Goal: Task Accomplishment & Management: Complete application form

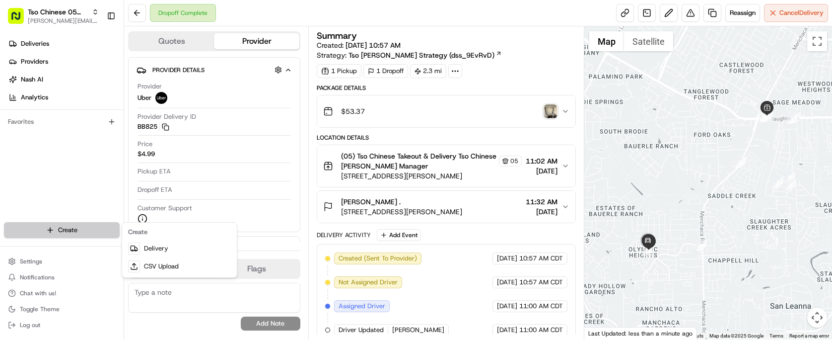
click at [57, 230] on html "Tso Chinese 05 Menchaca [EMAIL_ADDRESS][DOMAIN_NAME] Toggle Sidebar Deliveries …" at bounding box center [416, 170] width 832 height 340
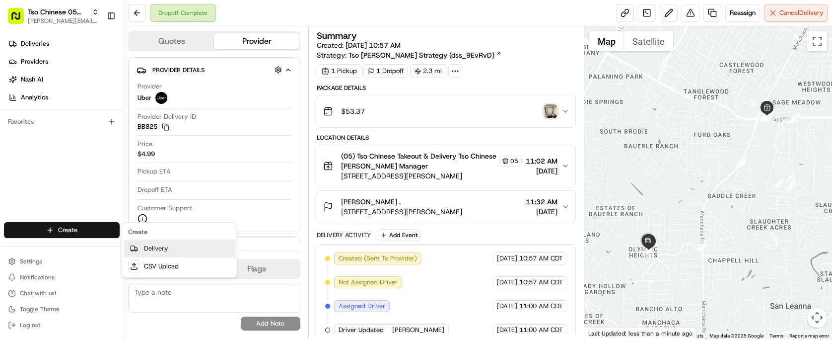
click at [154, 247] on link "Delivery" at bounding box center [179, 248] width 111 height 18
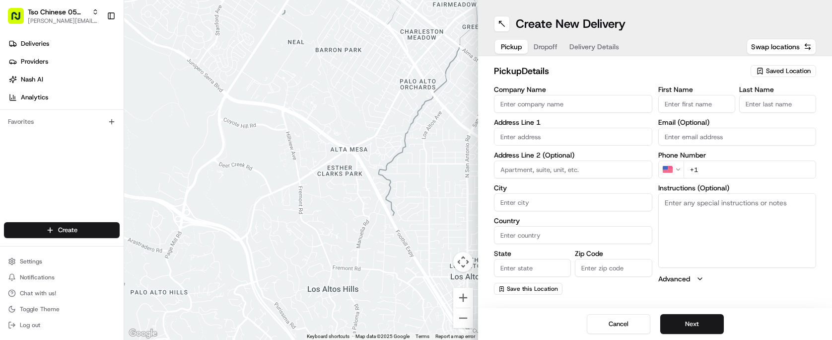
click at [788, 74] on span "Saved Location" at bounding box center [788, 71] width 45 height 9
click at [777, 113] on span "(05) Tso Chinese Takeout & Delivery (05)" at bounding box center [766, 108] width 122 height 9
type input "(05) Tso Chinese Takeout & Delivery"
type input "[STREET_ADDRESS][PERSON_NAME]"
type input "Ste 100"
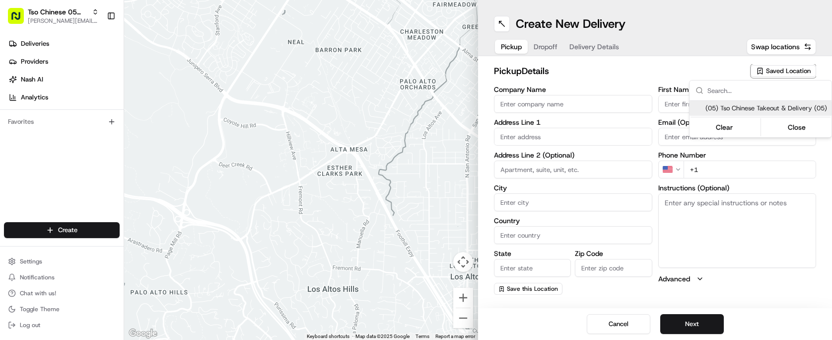
type input "Austin"
type input "US"
type input "[GEOGRAPHIC_DATA]"
type input "78748"
type input "Tso Chinese"
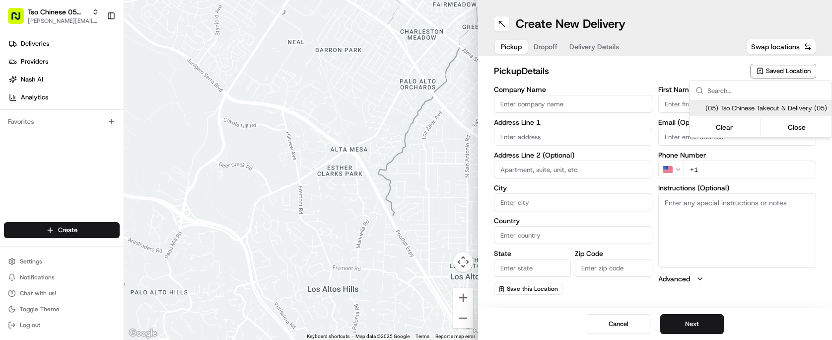
type input "[PERSON_NAME] Manager"
type input "[EMAIL_ADDRESS][DOMAIN_NAME]"
type input "[PHONE_NUMBER]"
type textarea "Submit a picture displaying address & food as Proof of Delivery. Envía una foto…"
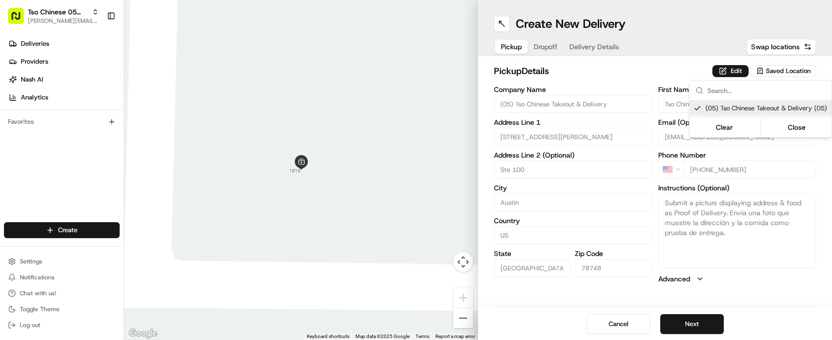
click at [629, 82] on html "Tso Chinese 05 Menchaca [EMAIL_ADDRESS][DOMAIN_NAME] Toggle Sidebar Deliveries …" at bounding box center [416, 170] width 832 height 340
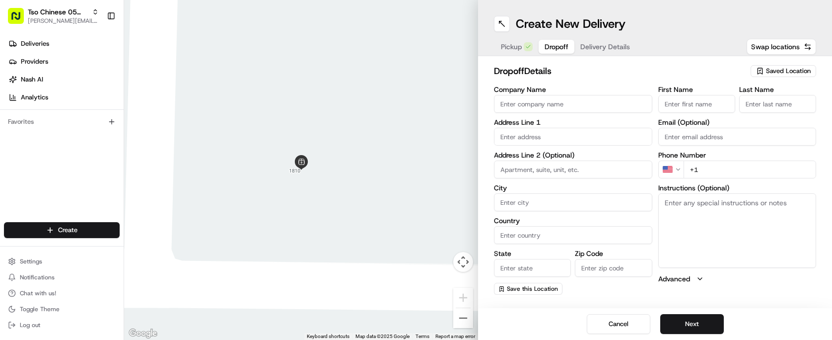
click at [553, 47] on span "Dropoff" at bounding box center [556, 47] width 24 height 10
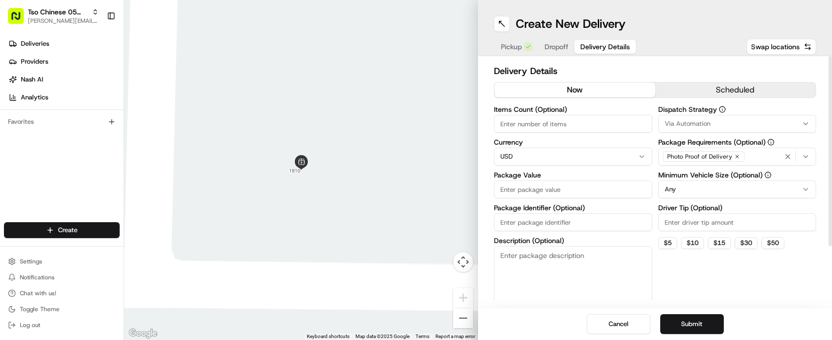
click at [611, 51] on span "Delivery Details" at bounding box center [605, 47] width 50 height 10
click at [563, 50] on span "Dropoff" at bounding box center [556, 47] width 24 height 10
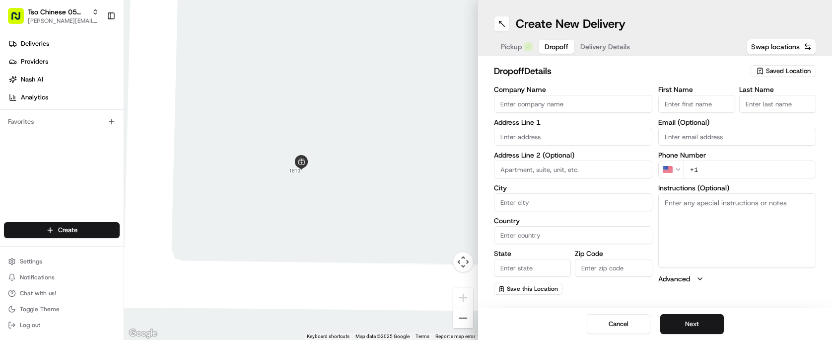
click at [768, 73] on span "Saved Location" at bounding box center [788, 71] width 45 height 9
click at [768, 73] on html "Tso Chinese 05 Menchaca [EMAIL_ADDRESS][DOMAIN_NAME] Toggle Sidebar Deliveries …" at bounding box center [416, 170] width 832 height 340
click at [646, 63] on html "Tso Chinese 05 Menchaca [EMAIL_ADDRESS][DOMAIN_NAME] Toggle Sidebar Deliveries …" at bounding box center [416, 170] width 832 height 340
click at [597, 145] on body "Tso Chinese 05 Menchaca [EMAIL_ADDRESS][DOMAIN_NAME] Toggle Sidebar Deliveries …" at bounding box center [416, 170] width 832 height 340
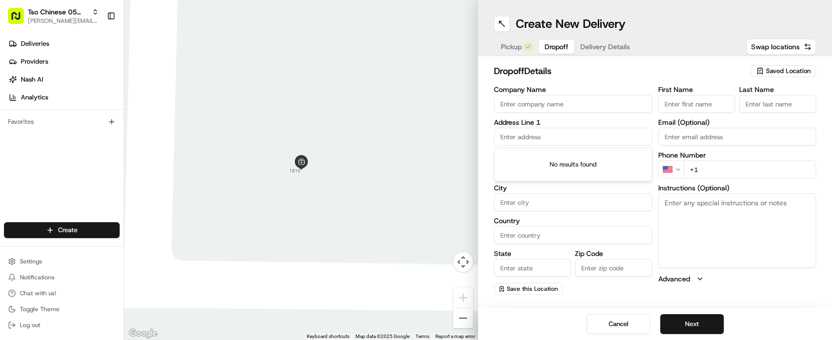
click at [593, 141] on input "text" at bounding box center [573, 137] width 158 height 18
paste input "[STREET_ADDRESS][PERSON_NAME]"
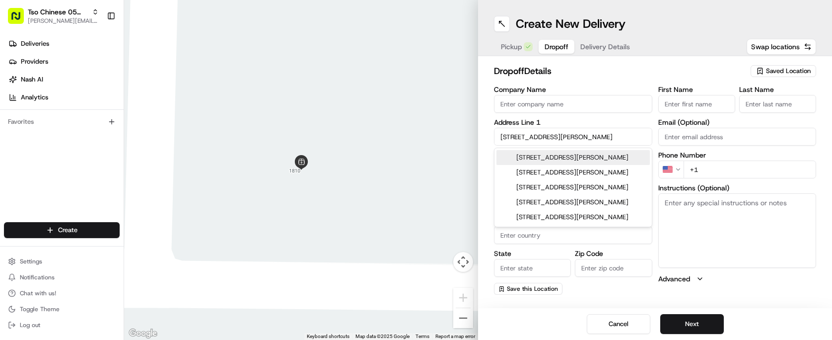
click at [576, 159] on div "[STREET_ADDRESS][PERSON_NAME]" at bounding box center [572, 157] width 153 height 15
type input "[STREET_ADDRESS][PERSON_NAME]"
type input "Austin"
type input "[GEOGRAPHIC_DATA]"
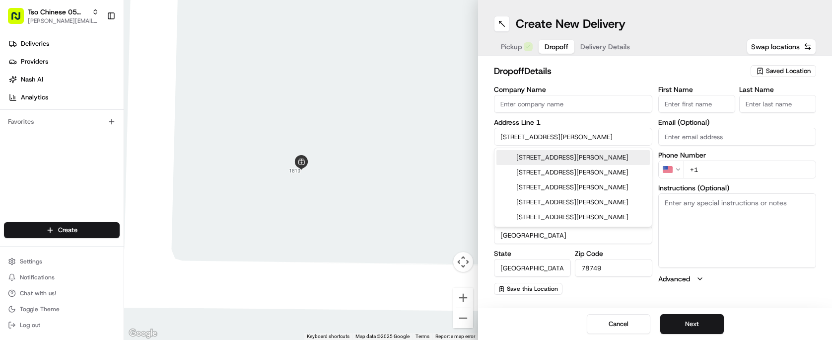
type input "78749"
type input "[STREET_ADDRESS][PERSON_NAME]"
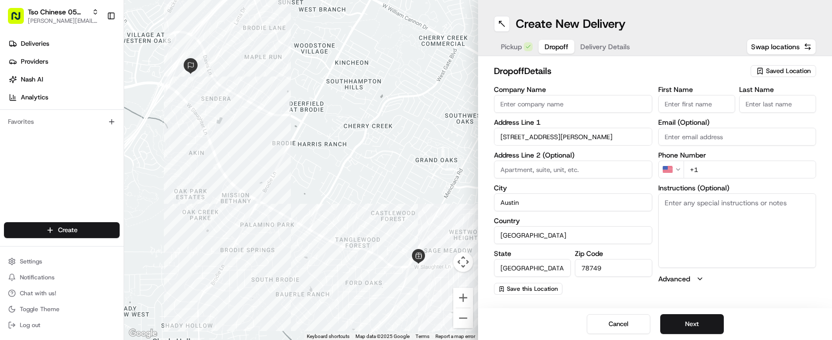
click at [710, 100] on input "First Name" at bounding box center [696, 104] width 77 height 18
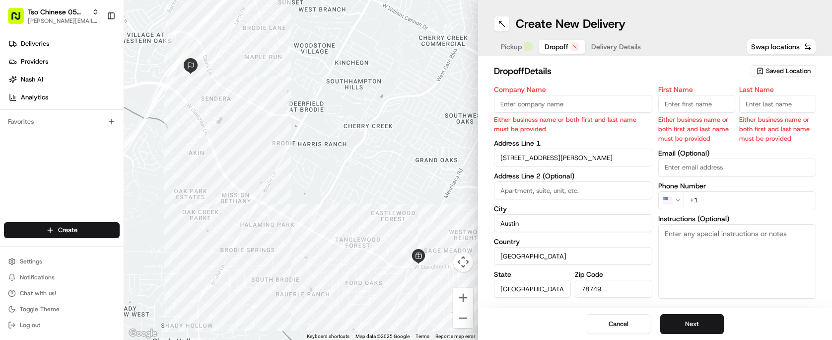
paste input "[PERSON_NAME]"
type input "[PERSON_NAME]"
click at [759, 103] on input "Last Name" at bounding box center [777, 104] width 77 height 18
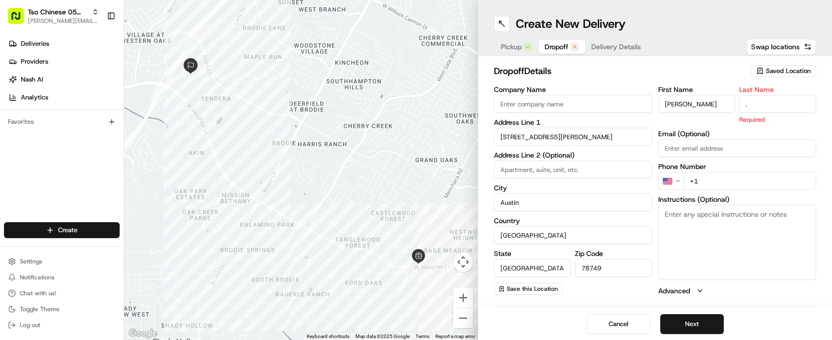
type input "."
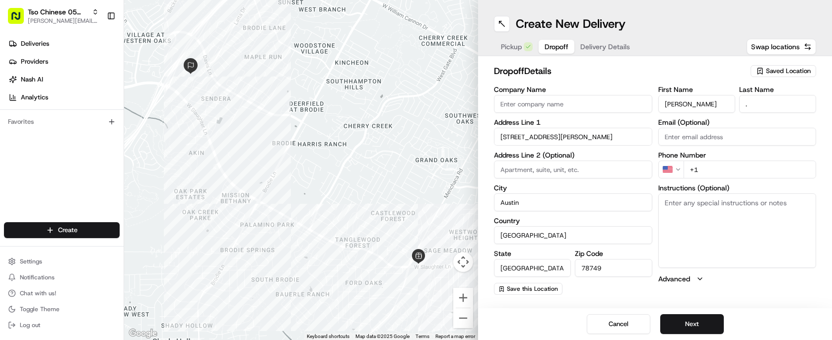
click at [712, 71] on h2 "dropoff Details" at bounding box center [619, 71] width 251 height 14
click at [728, 167] on input "+1" at bounding box center [749, 169] width 133 height 18
paste input "[PHONE_NUMBER]"
type input "[PHONE_NUMBER]"
click at [650, 67] on h2 "dropoff Details" at bounding box center [619, 71] width 251 height 14
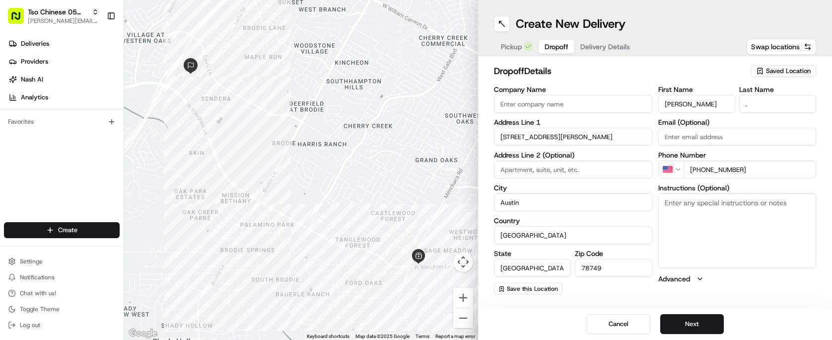
click at [723, 227] on textarea "Instructions (Optional)" at bounding box center [737, 230] width 158 height 74
paste textarea "If coming in from [PERSON_NAME] you can call my cell and I can open the gate. I…"
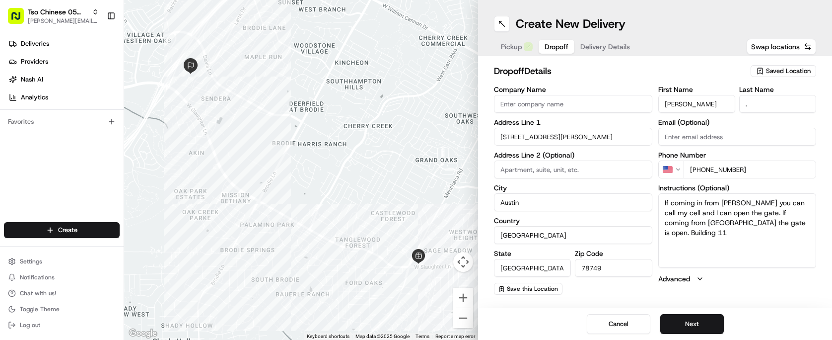
type textarea "If coming in from [PERSON_NAME] you can call my cell and I can open the gate. I…"
click at [613, 65] on h2 "dropoff Details" at bounding box center [619, 71] width 251 height 14
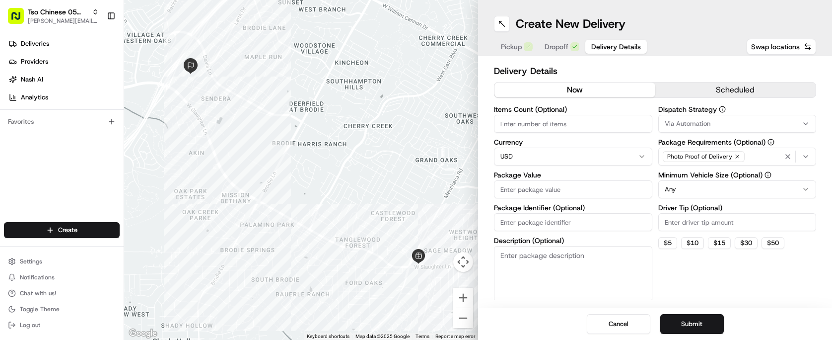
click at [605, 40] on button "Delivery Details" at bounding box center [616, 47] width 62 height 14
click at [588, 125] on input "Items Count (Optional)" at bounding box center [573, 124] width 158 height 18
type input "3"
click at [673, 58] on div "Delivery Details now scheduled Items Count (Optional) 3 Currency USD Package Va…" at bounding box center [655, 182] width 354 height 252
click at [703, 224] on input "Driver Tip (Optional)" at bounding box center [737, 222] width 158 height 18
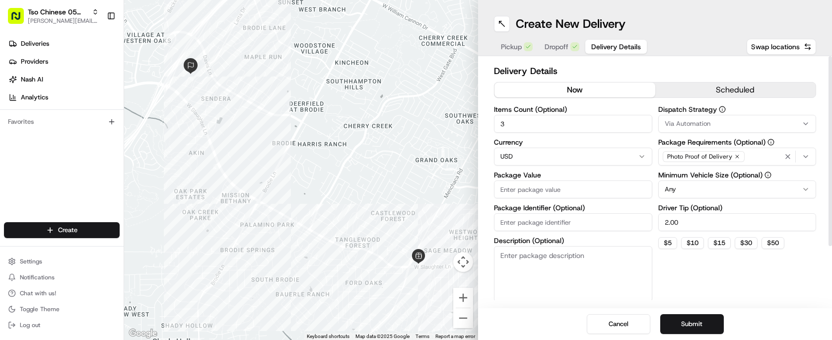
type input "2.00"
click at [671, 261] on div "Dispatch Strategy Via Automation Package Requirements (Optional) Photo Proof of…" at bounding box center [737, 204] width 158 height 196
click at [573, 197] on input "Package Value" at bounding box center [573, 189] width 158 height 18
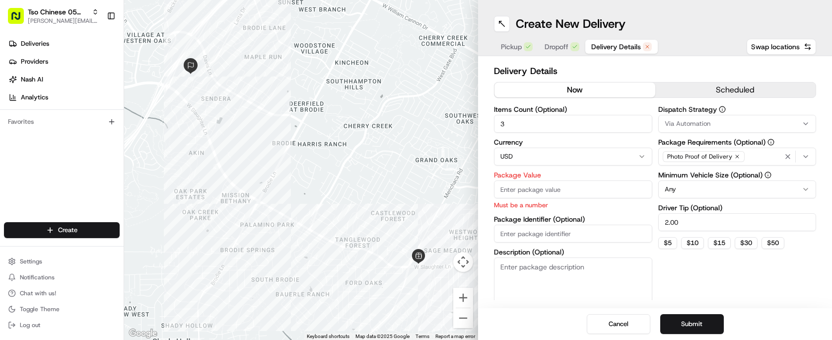
paste input "43.14"
type input "43.14"
click at [545, 234] on div "Items Count (Optional) 3 Currency USD Package Value 43.14 Must be a number Pack…" at bounding box center [573, 209] width 158 height 207
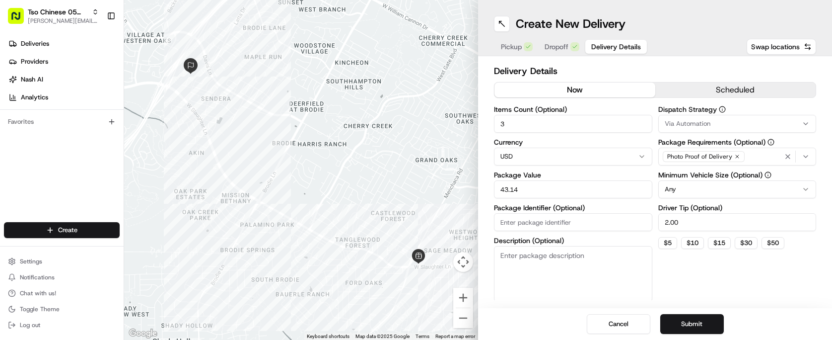
paste input "SYYYJQN"
type input "SYYYJQN"
click at [707, 127] on span "Via Automation" at bounding box center [688, 123] width 46 height 9
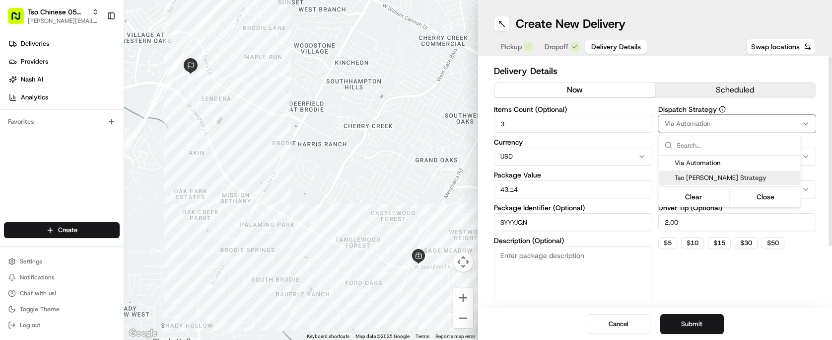
click at [712, 172] on div "Tso [PERSON_NAME] Strategy" at bounding box center [730, 177] width 142 height 15
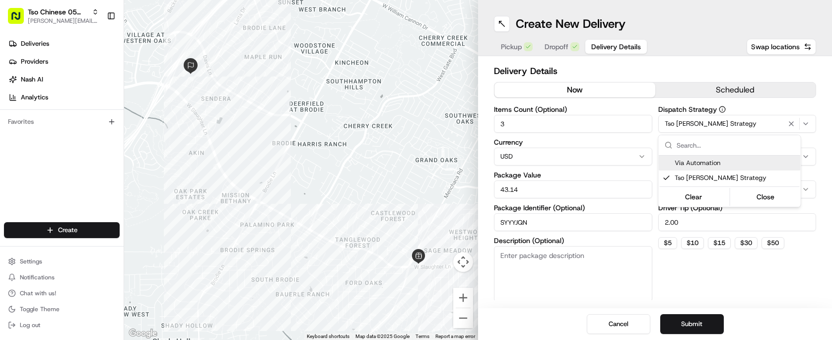
click at [662, 64] on html "Tso Chinese 05 Menchaca [EMAIL_ADDRESS][DOMAIN_NAME] Toggle Sidebar Deliveries …" at bounding box center [416, 170] width 832 height 340
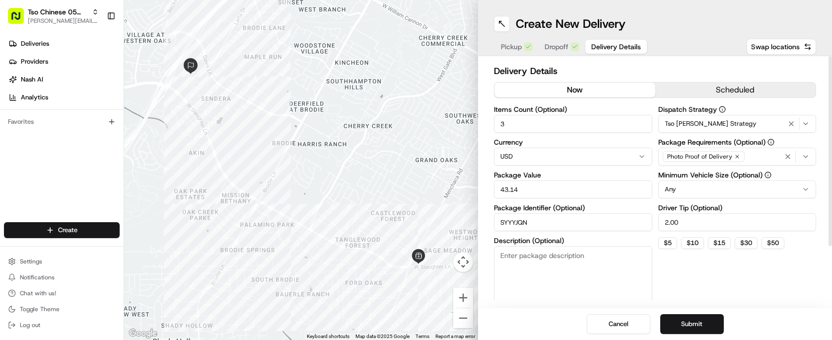
click at [682, 313] on div "Cancel Submit" at bounding box center [655, 324] width 354 height 32
click at [688, 321] on button "Submit" at bounding box center [692, 324] width 64 height 20
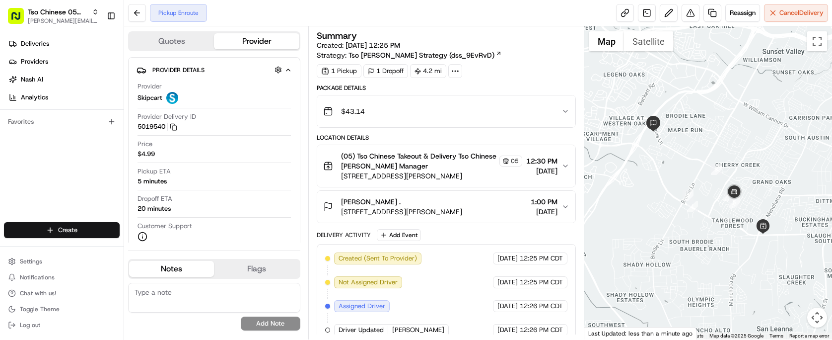
click at [71, 223] on html "Tso Chinese 05 Menchaca [EMAIL_ADDRESS][DOMAIN_NAME] Toggle Sidebar Deliveries …" at bounding box center [416, 170] width 832 height 340
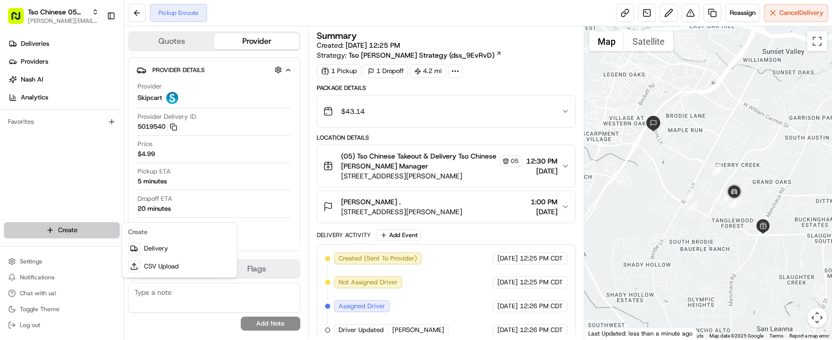
click at [71, 223] on html "Tso Chinese 05 Menchaca [EMAIL_ADDRESS][DOMAIN_NAME] Toggle Sidebar Deliveries …" at bounding box center [416, 170] width 832 height 340
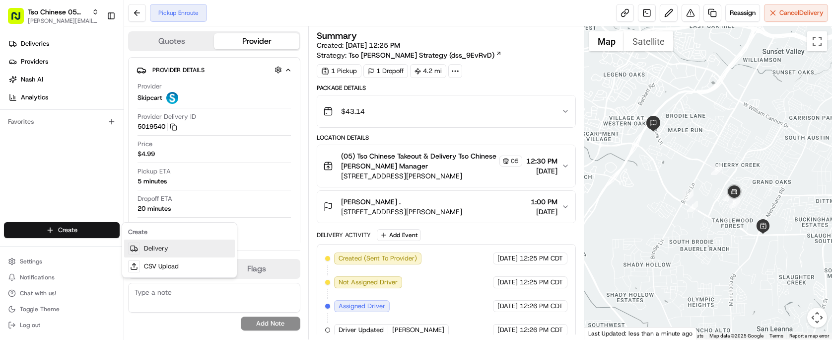
click at [146, 249] on link "Delivery" at bounding box center [179, 248] width 111 height 18
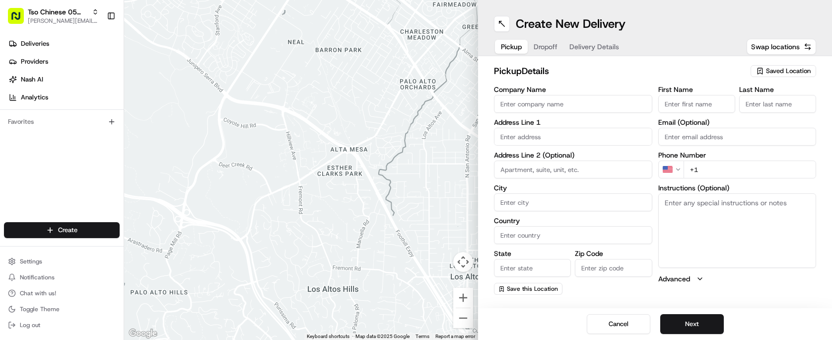
click at [803, 70] on span "Saved Location" at bounding box center [788, 71] width 45 height 9
click at [777, 113] on span "(05) Tso Chinese Takeout & Delivery (05)" at bounding box center [766, 108] width 122 height 9
type input "(05) Tso Chinese Takeout & Delivery"
type input "[STREET_ADDRESS][PERSON_NAME]"
type input "Ste 100"
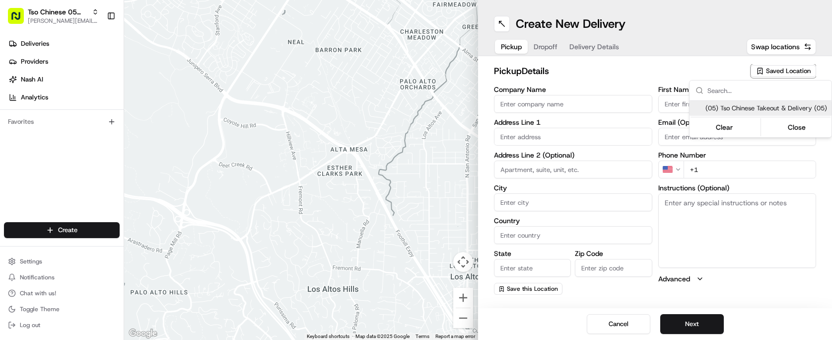
type input "Austin"
type input "US"
type input "[GEOGRAPHIC_DATA]"
type input "78748"
type input "Tso Chinese"
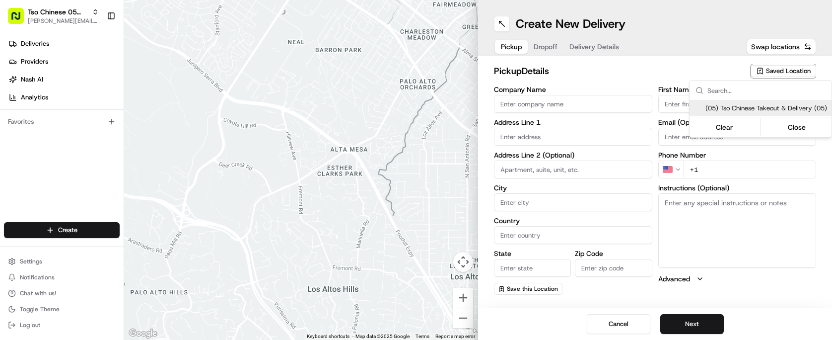
type input "[PERSON_NAME] Manager"
type input "[EMAIL_ADDRESS][DOMAIN_NAME]"
type input "[PHONE_NUMBER]"
type textarea "Submit a picture displaying address & food as Proof of Delivery. Envía una foto…"
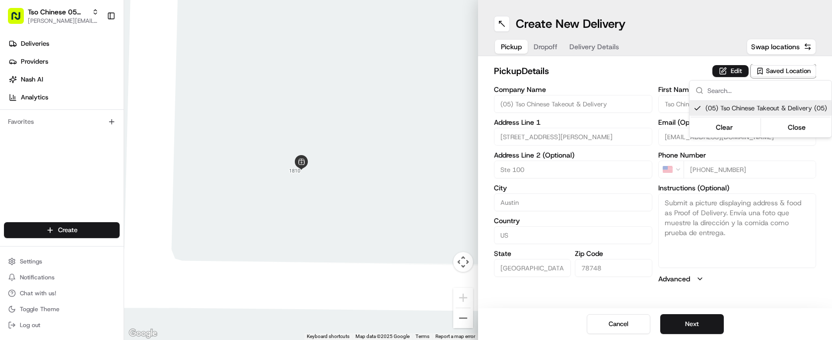
click at [646, 64] on html "Tso Chinese 05 Menchaca [EMAIL_ADDRESS][DOMAIN_NAME] Toggle Sidebar Deliveries …" at bounding box center [416, 170] width 832 height 340
click at [546, 43] on span "Dropoff" at bounding box center [546, 47] width 24 height 10
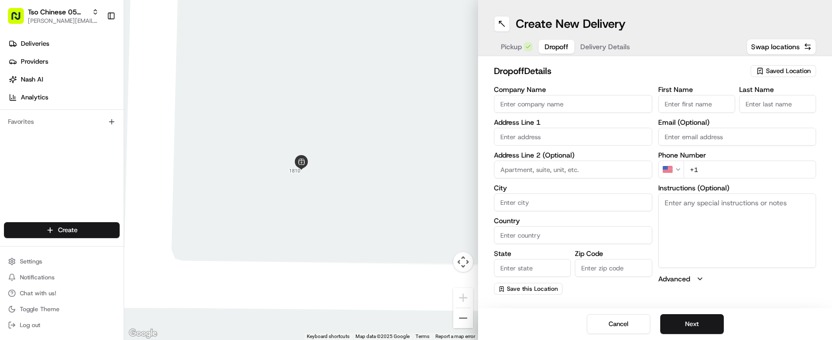
click at [546, 43] on span "Dropoff" at bounding box center [556, 47] width 24 height 10
click at [605, 45] on span "Delivery Details" at bounding box center [605, 47] width 50 height 10
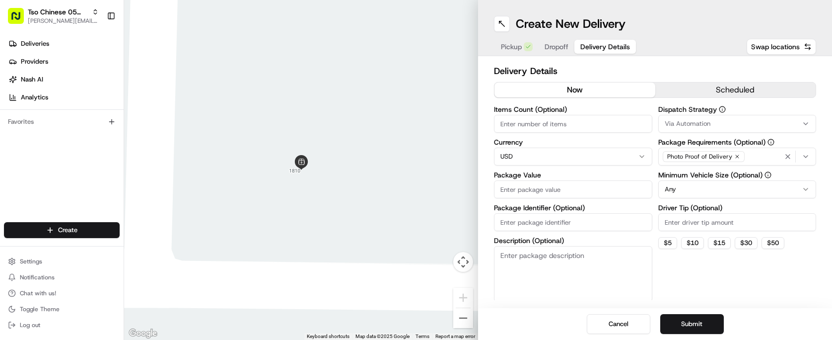
click at [605, 45] on span "Delivery Details" at bounding box center [605, 47] width 50 height 10
click at [540, 220] on input "Package Identifier (Optional)" at bounding box center [573, 222] width 158 height 18
paste input "$77.62"
type input "$77.62"
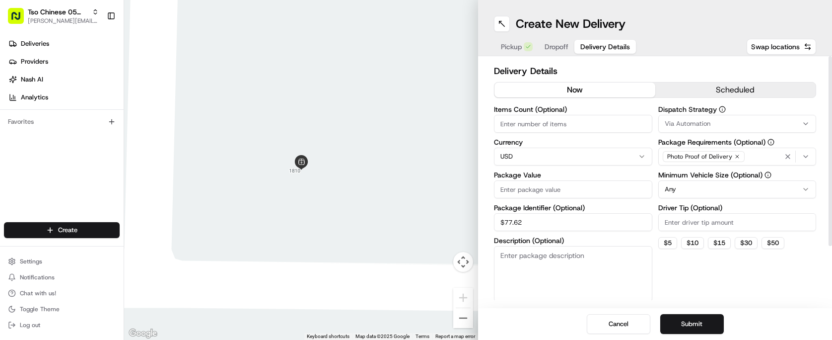
click at [690, 220] on input "Driver Tip (Optional)" at bounding box center [737, 222] width 158 height 18
type input "2.00"
click at [686, 116] on button "Via Automation" at bounding box center [737, 124] width 158 height 18
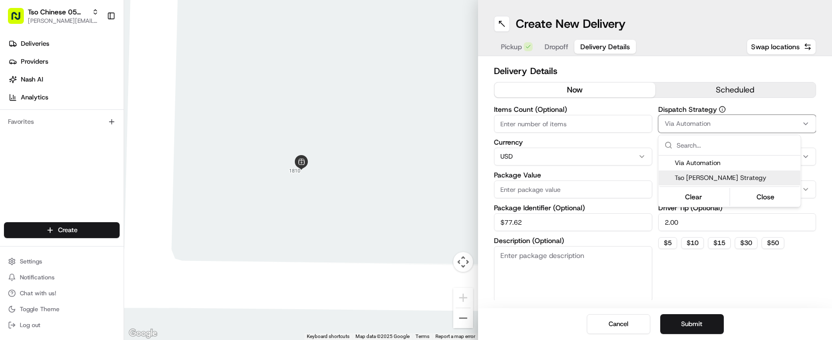
click at [698, 176] on span "Tso [PERSON_NAME] Strategy" at bounding box center [736, 177] width 122 height 9
click at [579, 118] on html "Tso Chinese 05 Menchaca [EMAIL_ADDRESS][DOMAIN_NAME] Toggle Sidebar Deliveries …" at bounding box center [416, 170] width 832 height 340
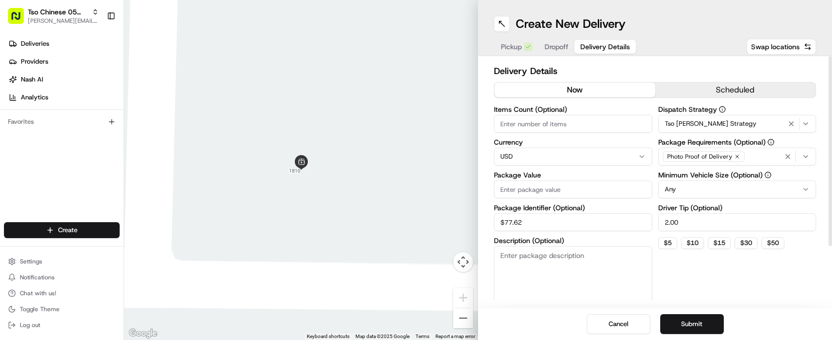
click at [579, 118] on input "Items Count (Optional)" at bounding box center [573, 124] width 158 height 18
type input "11"
click at [559, 187] on input "Package Value" at bounding box center [573, 189] width 158 height 18
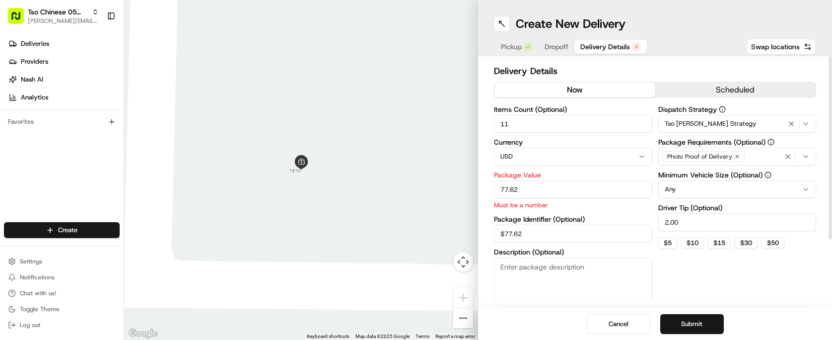
type input "77.62"
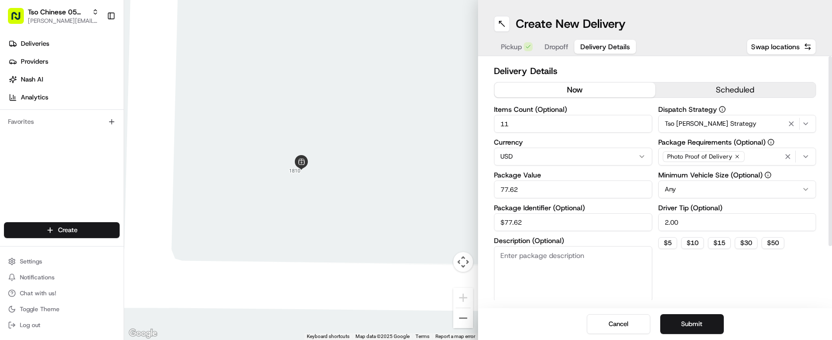
click at [535, 238] on div "Items Count (Optional) 11 Currency USD Package Value 77.62 Package Identifier (…" at bounding box center [573, 204] width 158 height 196
type input "$"
paste input "#FNPXDDJ"
type input "#FNPXDDJ"
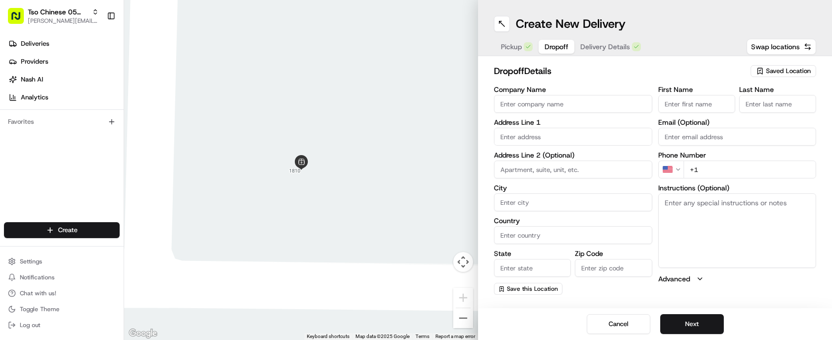
click at [559, 45] on span "Dropoff" at bounding box center [556, 47] width 24 height 10
click at [723, 166] on input "+1" at bounding box center [749, 169] width 133 height 18
paste input "[PHONE_NUMBER]"
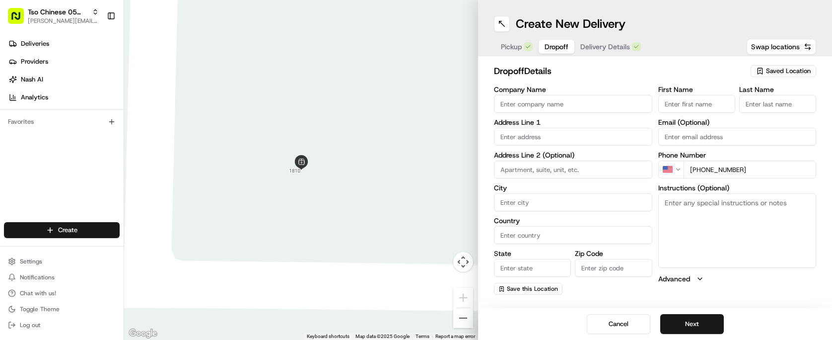
type input "[PHONE_NUMBER]"
click at [691, 91] on label "First Name" at bounding box center [696, 89] width 77 height 7
click at [691, 95] on input "First Name" at bounding box center [696, 104] width 77 height 18
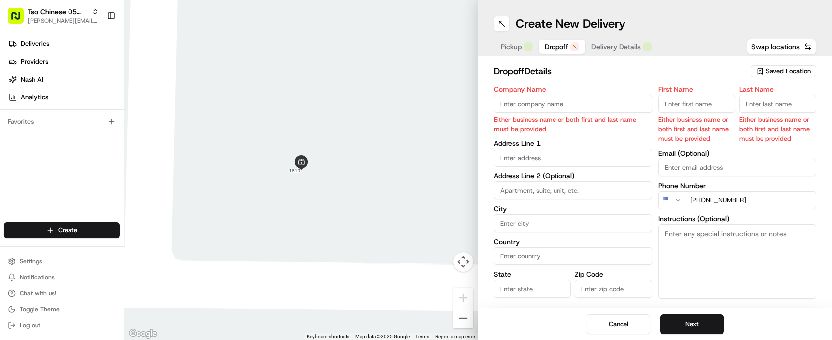
paste input "[PERSON_NAME]"
type input "[PERSON_NAME]"
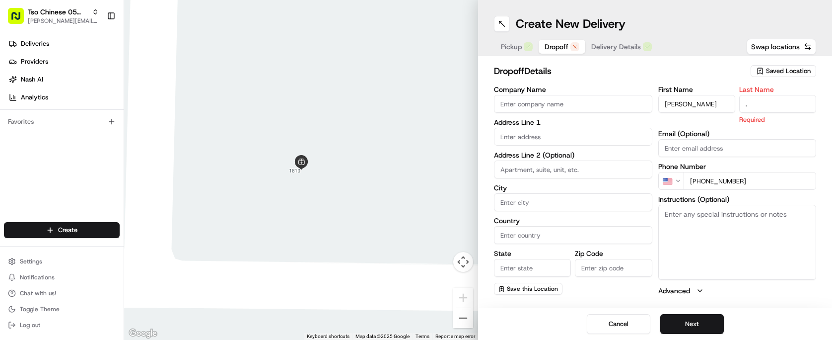
type input "."
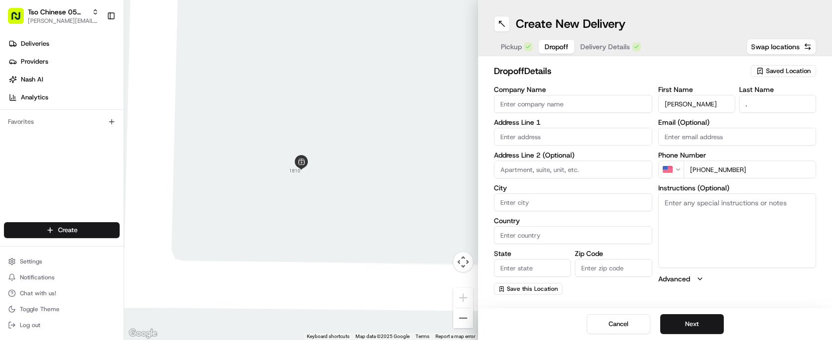
click at [593, 74] on h2 "dropoff Details" at bounding box center [619, 71] width 251 height 14
click at [532, 134] on input "text" at bounding box center [573, 137] width 158 height 18
paste input "[STREET_ADDRESS]"
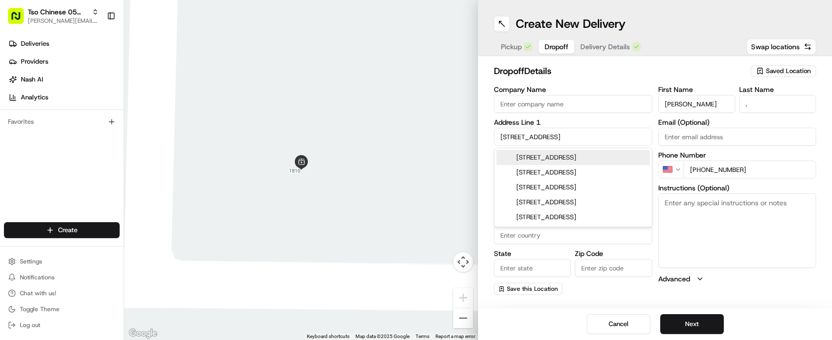
click at [629, 78] on div "dropoff Details Saved Location" at bounding box center [655, 73] width 322 height 18
click at [597, 135] on input "[STREET_ADDRESS]" at bounding box center [573, 137] width 158 height 18
click at [597, 160] on div "[STREET_ADDRESS]" at bounding box center [572, 157] width 153 height 15
type input "[STREET_ADDRESS]"
type input "Austin"
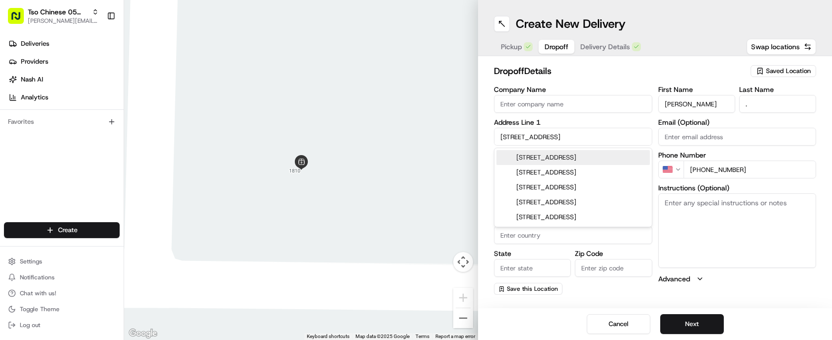
type input "[GEOGRAPHIC_DATA]"
type input "78748"
type input "[STREET_ADDRESS]"
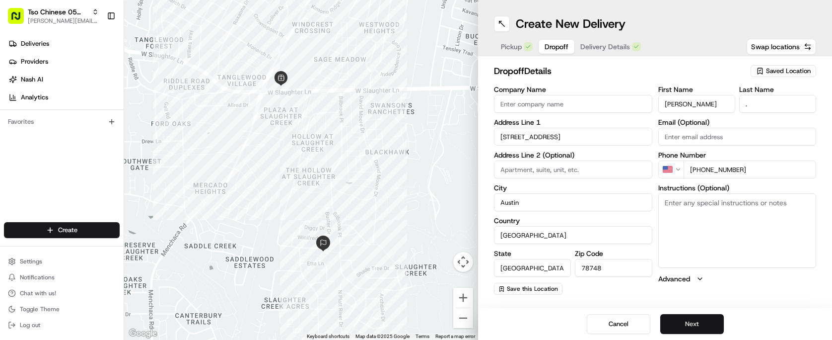
click at [698, 323] on button "Next" at bounding box center [692, 324] width 64 height 20
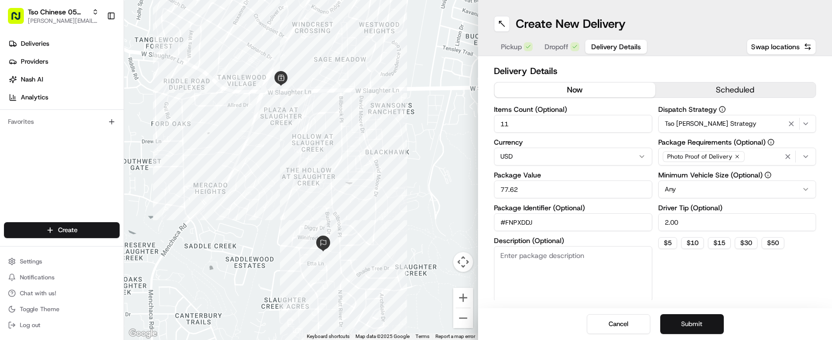
click at [698, 323] on button "Submit" at bounding box center [692, 324] width 64 height 20
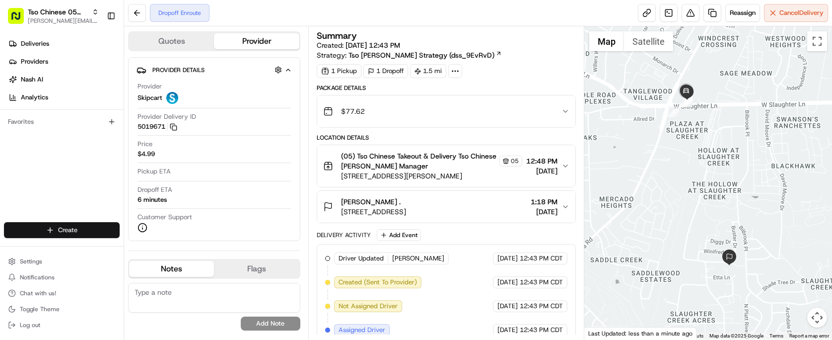
click at [85, 227] on html "Tso Chinese 05 Menchaca [EMAIL_ADDRESS][DOMAIN_NAME] Toggle Sidebar Deliveries …" at bounding box center [416, 170] width 832 height 340
click at [159, 236] on div "Create" at bounding box center [179, 231] width 111 height 15
drag, startPoint x: 159, startPoint y: 244, endPoint x: 150, endPoint y: 222, distance: 23.1
click at [159, 244] on link "Delivery" at bounding box center [179, 248] width 111 height 18
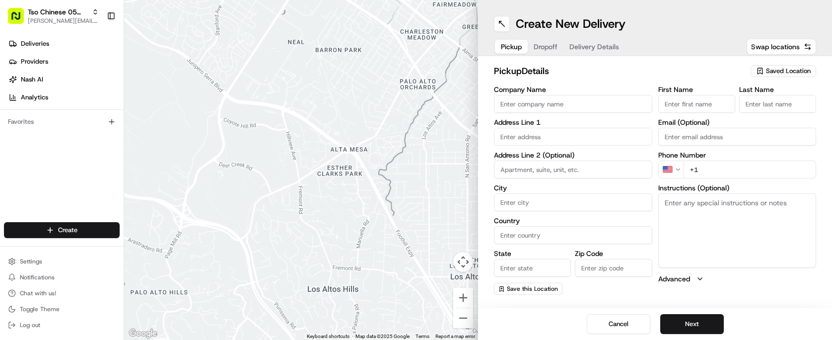
click at [802, 71] on span "Saved Location" at bounding box center [788, 71] width 45 height 9
click at [746, 106] on span "(05) Tso Chinese Takeout & Delivery (05)" at bounding box center [766, 108] width 122 height 9
type input "(05) Tso Chinese Takeout & Delivery"
type input "[STREET_ADDRESS][PERSON_NAME]"
type input "Ste 100"
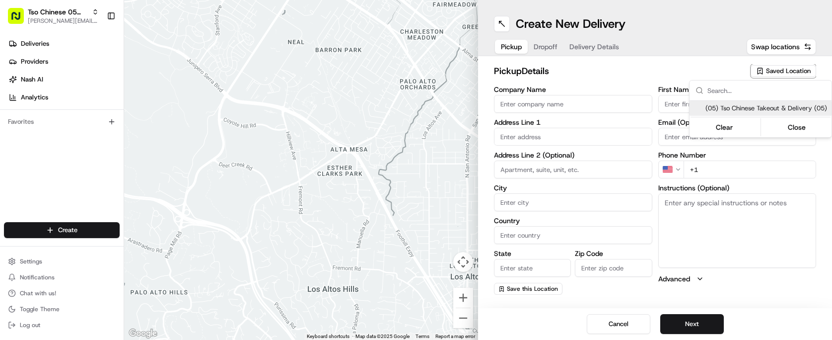
type input "Austin"
type input "US"
type input "[GEOGRAPHIC_DATA]"
type input "78748"
type input "Tso Chinese"
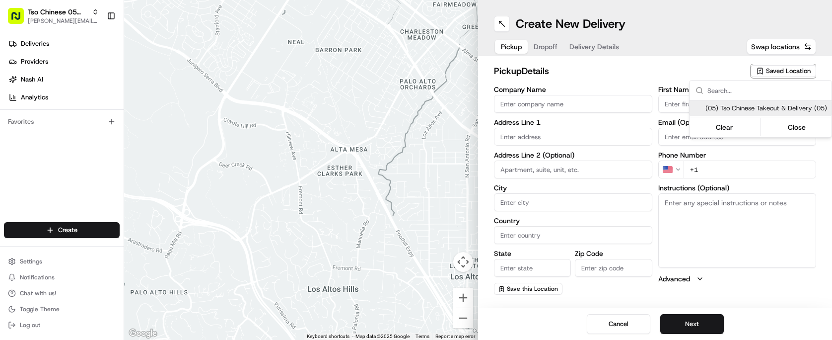
type input "[PERSON_NAME] Manager"
type input "[EMAIL_ADDRESS][DOMAIN_NAME]"
type input "[PHONE_NUMBER]"
type textarea "Submit a picture displaying address & food as Proof of Delivery. Envía una foto…"
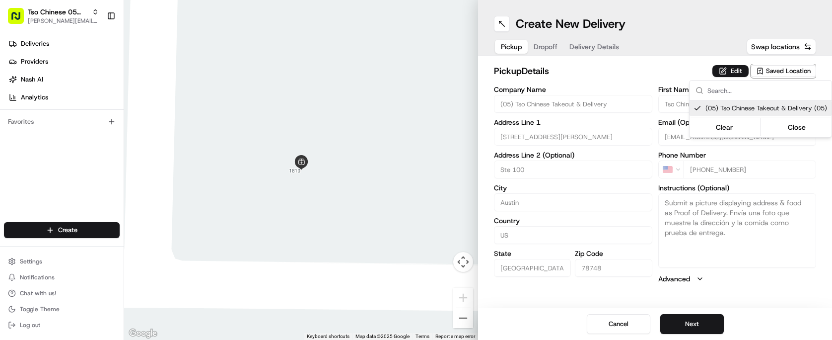
click at [618, 68] on html "Tso Chinese 05 Menchaca [EMAIL_ADDRESS][DOMAIN_NAME] Toggle Sidebar Deliveries …" at bounding box center [416, 170] width 832 height 340
click at [547, 49] on span "Dropoff" at bounding box center [546, 47] width 24 height 10
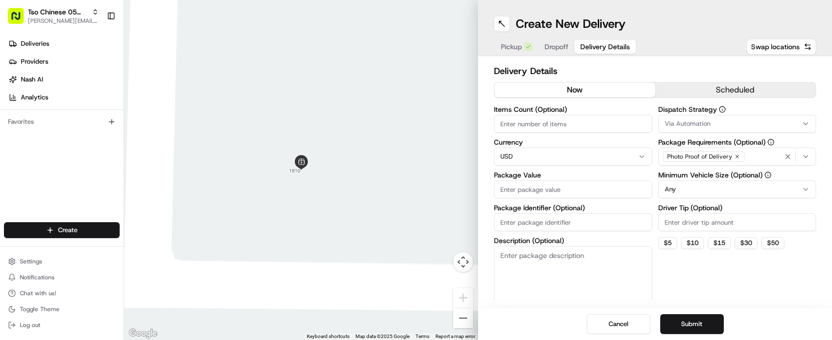
click at [624, 40] on button "Delivery Details" at bounding box center [605, 47] width 62 height 14
click at [541, 231] on div "Items Count (Optional) Currency USD Package Value Package Identifier (Optional)…" at bounding box center [573, 204] width 158 height 196
click at [541, 227] on input "Package Identifier (Optional)" at bounding box center [573, 222] width 158 height 18
paste input "K8ZFIVR"
type input "K8ZFIVR"
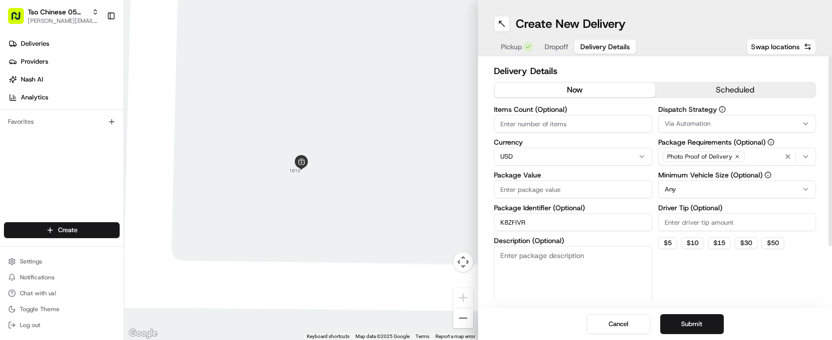
click at [694, 224] on input "Driver Tip (Optional)" at bounding box center [737, 222] width 158 height 18
type input "2"
type input "2.00"
click at [739, 122] on div "Via Automation" at bounding box center [737, 123] width 153 height 9
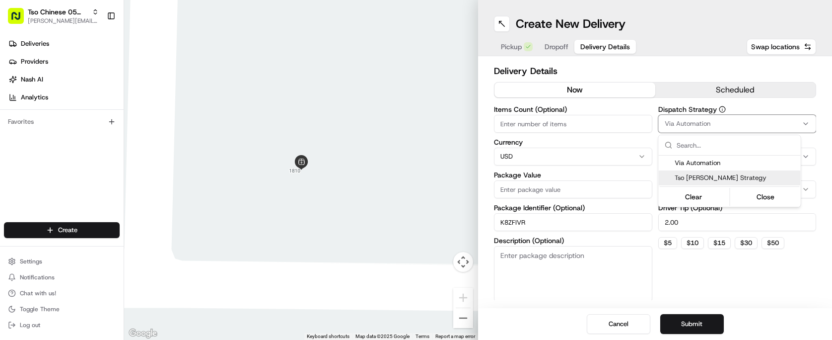
click at [728, 175] on span "Tso [PERSON_NAME] Strategy" at bounding box center [736, 177] width 122 height 9
click at [599, 131] on html "Tso Chinese 05 Menchaca [EMAIL_ADDRESS][DOMAIN_NAME] Toggle Sidebar Deliveries …" at bounding box center [416, 170] width 832 height 340
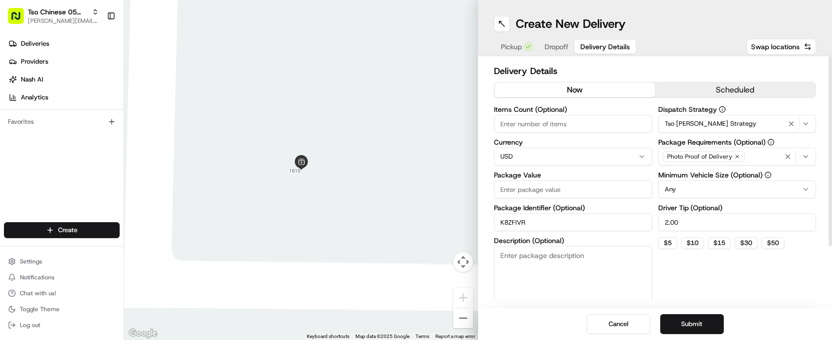
click at [599, 131] on input "Items Count (Optional)" at bounding box center [573, 124] width 158 height 18
type input "4"
click at [580, 190] on input "Package Value" at bounding box center [573, 189] width 158 height 18
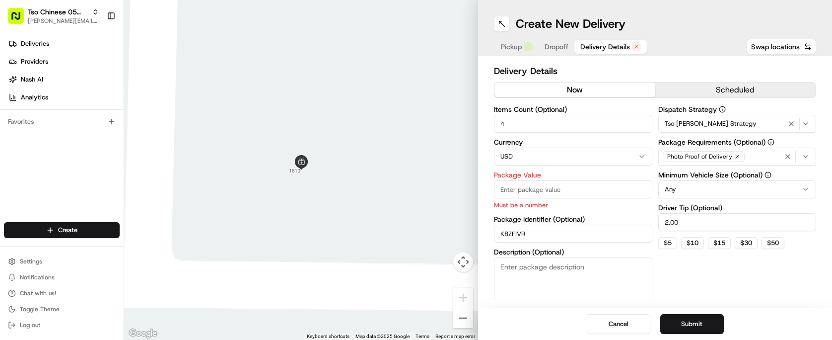
paste input "33.45"
type input "33.45"
click at [734, 268] on div "Dispatch Strategy Tso [PERSON_NAME] Strategy Package Requirements (Optional) Ph…" at bounding box center [737, 209] width 158 height 207
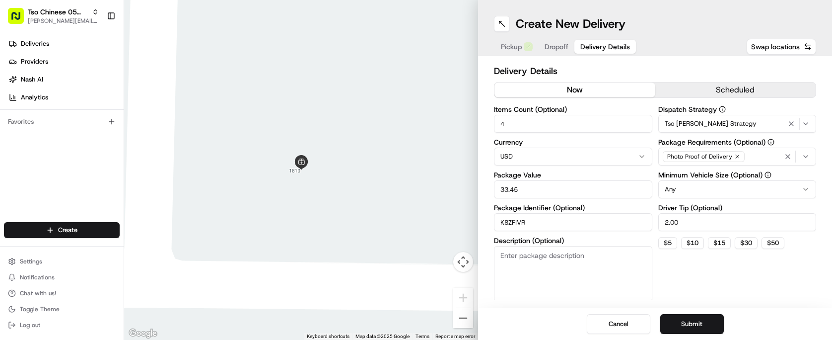
click at [560, 46] on span "Dropoff" at bounding box center [556, 47] width 24 height 10
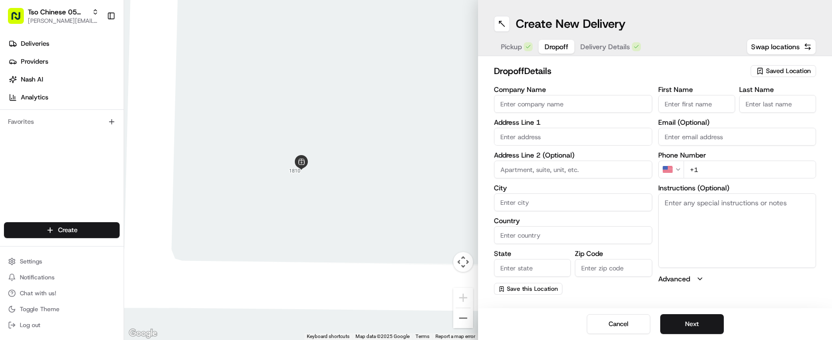
click at [512, 131] on input "text" at bounding box center [573, 137] width 158 height 18
paste input "1713 [PERSON_NAME] St"
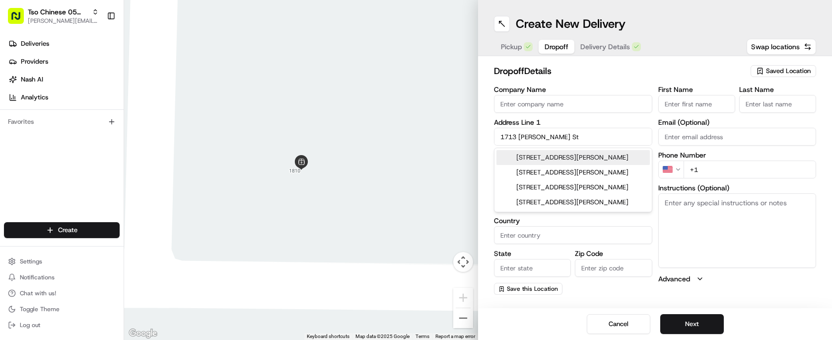
click at [572, 159] on div "[STREET_ADDRESS][PERSON_NAME]" at bounding box center [572, 157] width 153 height 15
type input "[STREET_ADDRESS][PERSON_NAME]"
type input "Austin"
type input "[GEOGRAPHIC_DATA]"
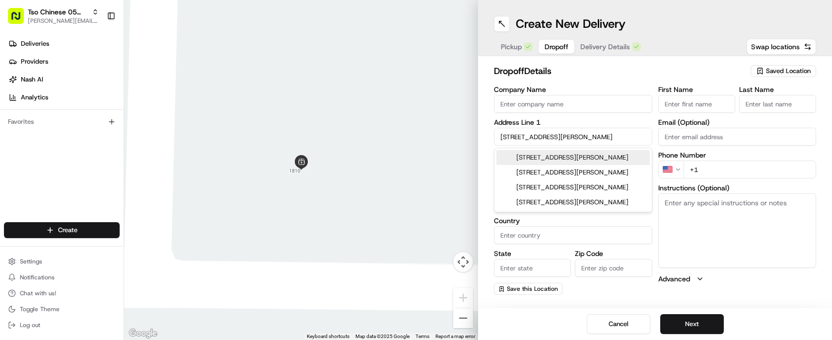
type input "78748"
type input "[STREET_ADDRESS][PERSON_NAME]"
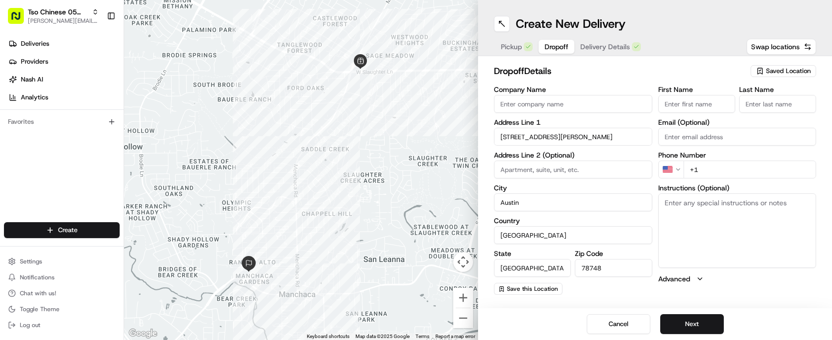
click at [674, 104] on input "First Name" at bounding box center [696, 104] width 77 height 18
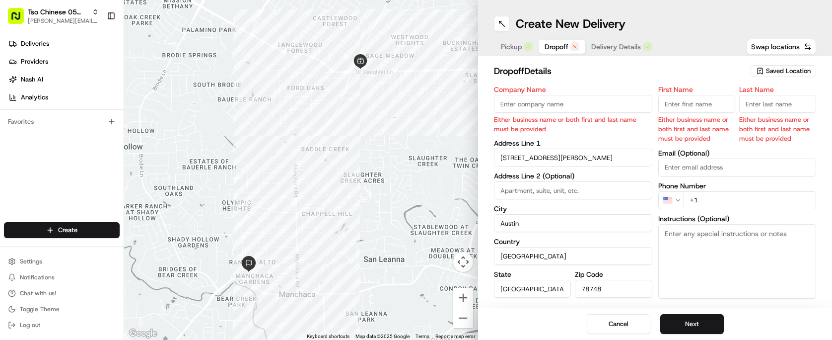
paste input "[PERSON_NAME]"
type input "[PERSON_NAME]"
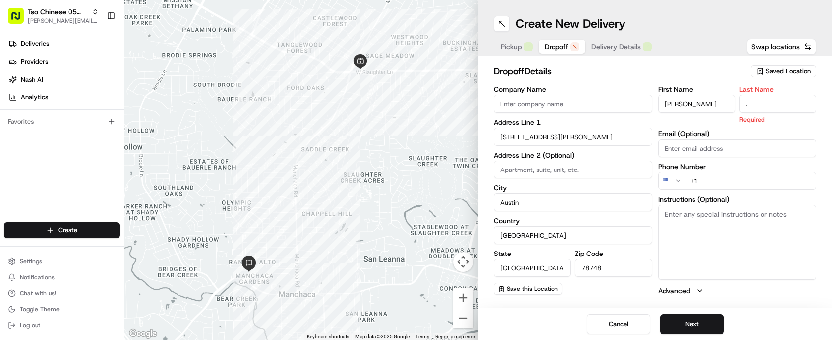
type input "."
click at [669, 72] on h2 "dropoff Details" at bounding box center [619, 71] width 251 height 14
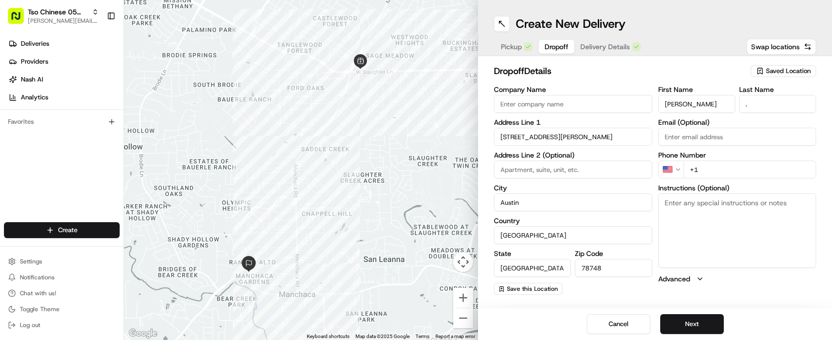
click at [706, 167] on input "+1" at bounding box center [749, 169] width 133 height 18
paste input "[PHONE_NUMBER]"
type input "[PHONE_NUMBER]"
click at [700, 223] on textarea "Instructions (Optional)" at bounding box center [737, 230] width 158 height 74
paste textarea "No contact, please ring the doorbell!"
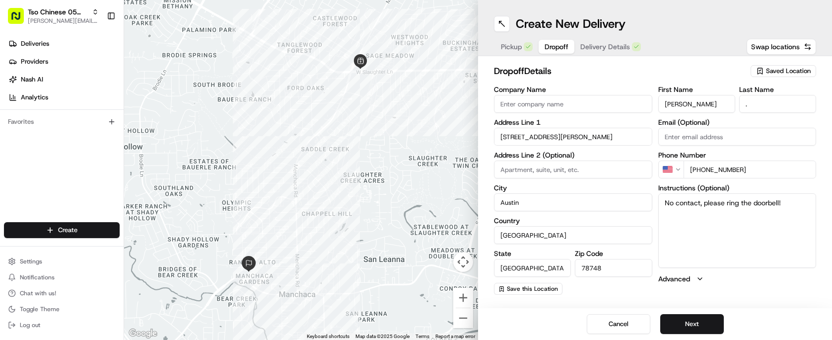
type textarea "No contact, please ring the doorbell!"
click at [608, 84] on div "dropoff Details Saved Location Company Name Address Line 1 [STREET_ADDRESS][PER…" at bounding box center [655, 179] width 322 height 230
click at [694, 325] on button "Next" at bounding box center [692, 324] width 64 height 20
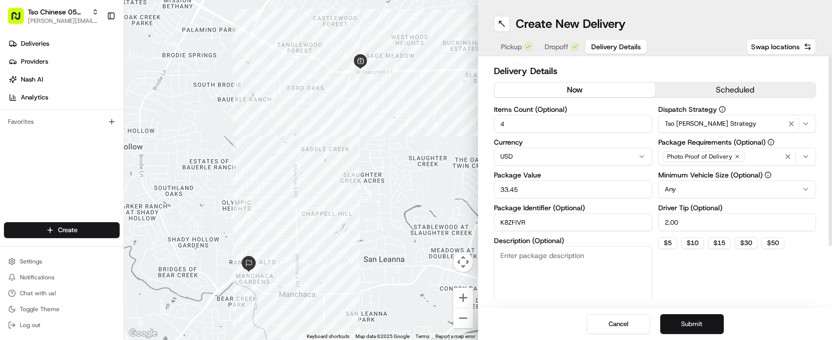
click at [690, 330] on button "Submit" at bounding box center [692, 324] width 64 height 20
